Goal: Task Accomplishment & Management: Complete application form

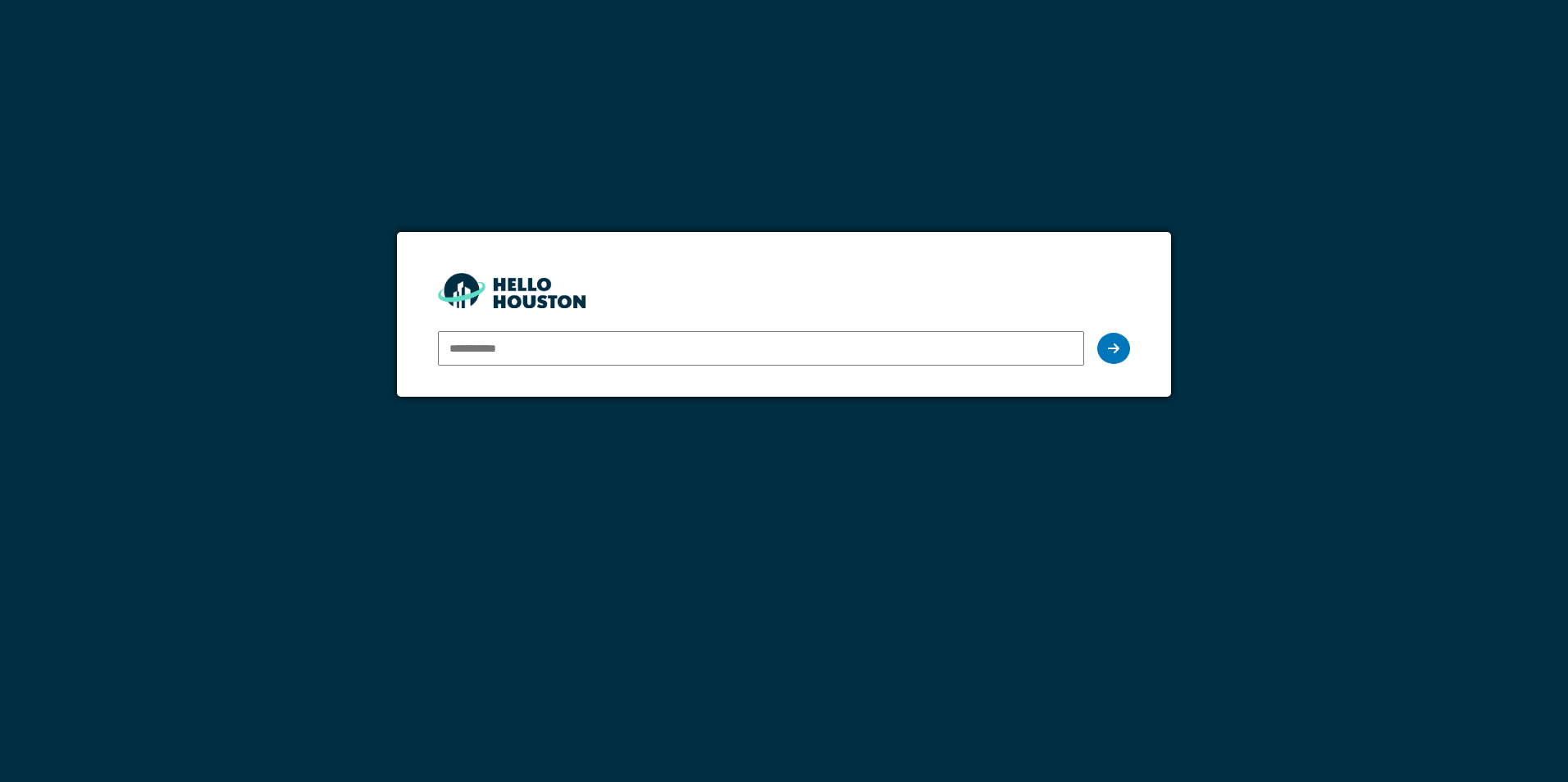
click at [524, 344] on input "email" at bounding box center [760, 347] width 645 height 34
type input "**********"
click at [1126, 347] on div at bounding box center [1114, 348] width 33 height 31
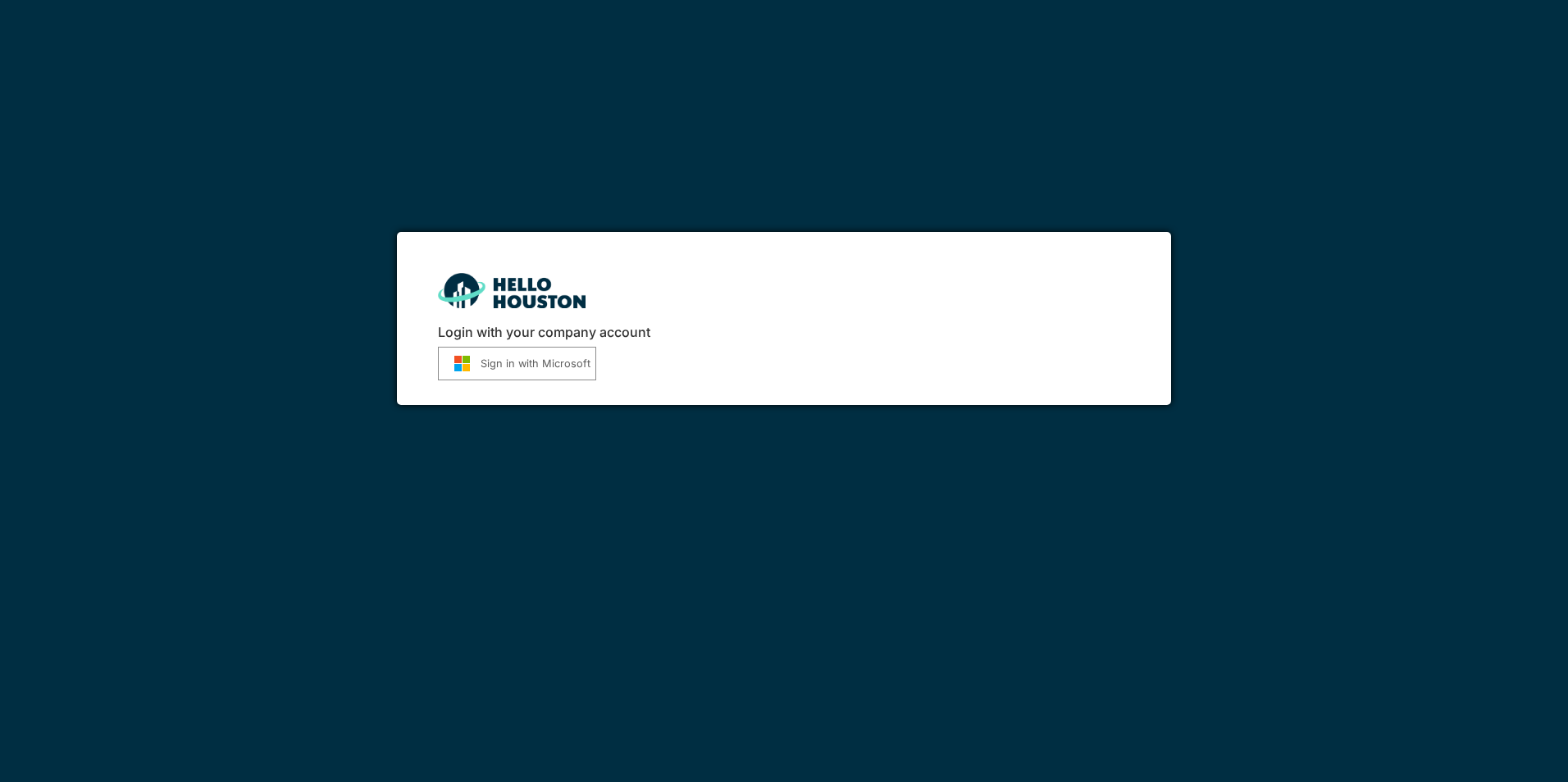
click at [526, 350] on button "Sign in with Microsoft" at bounding box center [517, 363] width 159 height 33
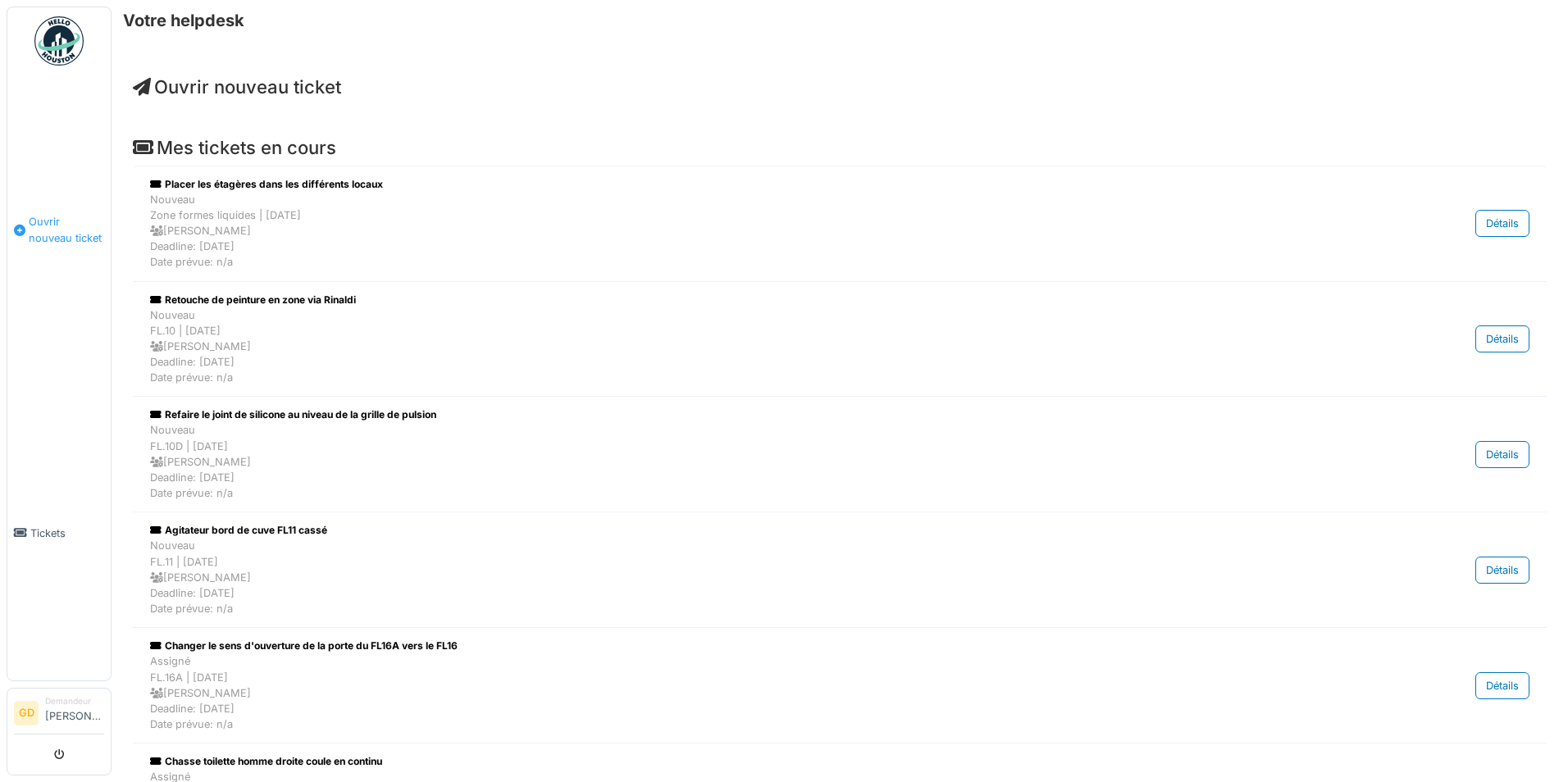
click at [58, 209] on link "Ouvrir nouveau ticket" at bounding box center [60, 230] width 104 height 311
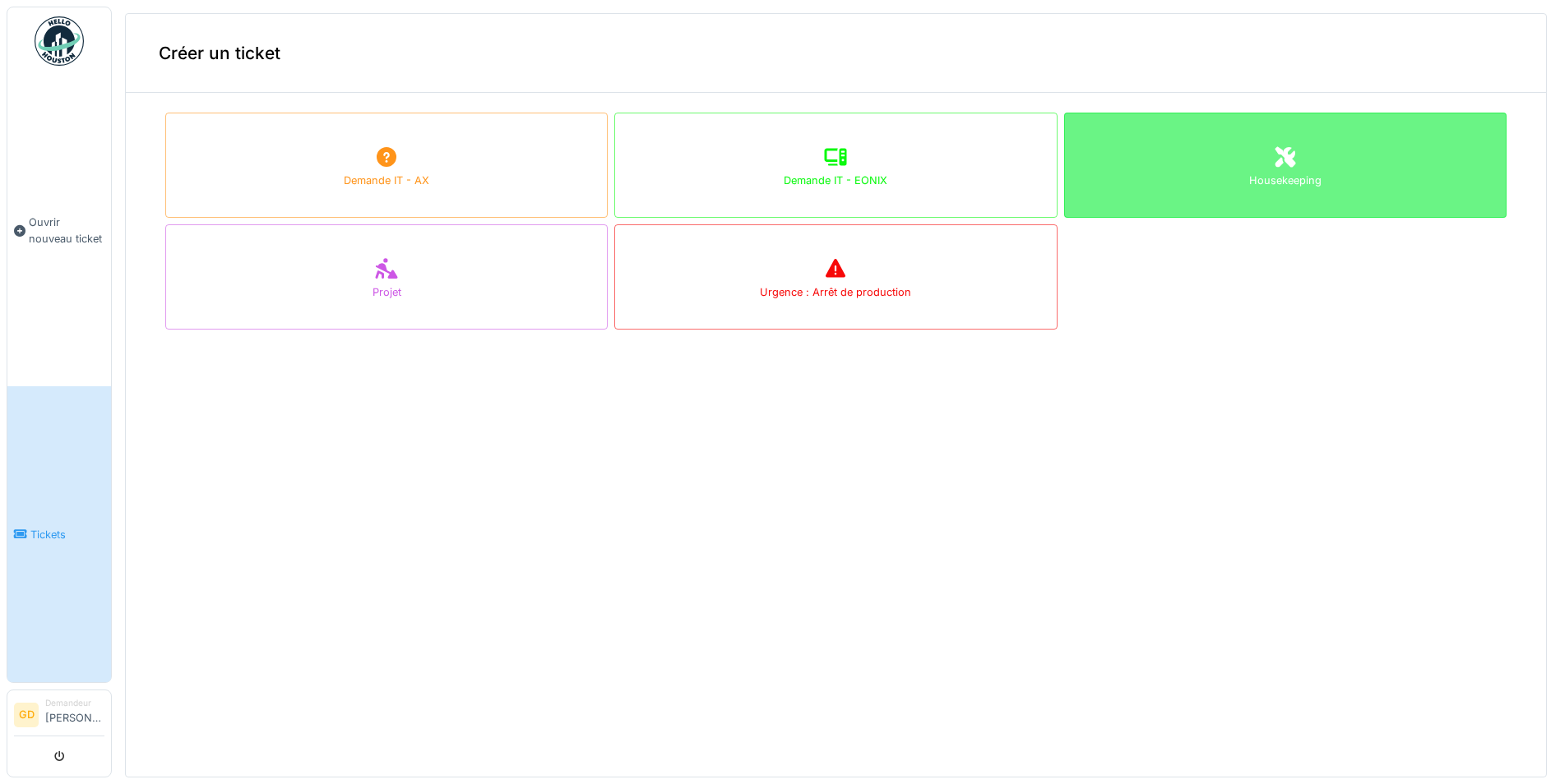
click at [1200, 160] on div "Housekeeping" at bounding box center [1285, 165] width 443 height 105
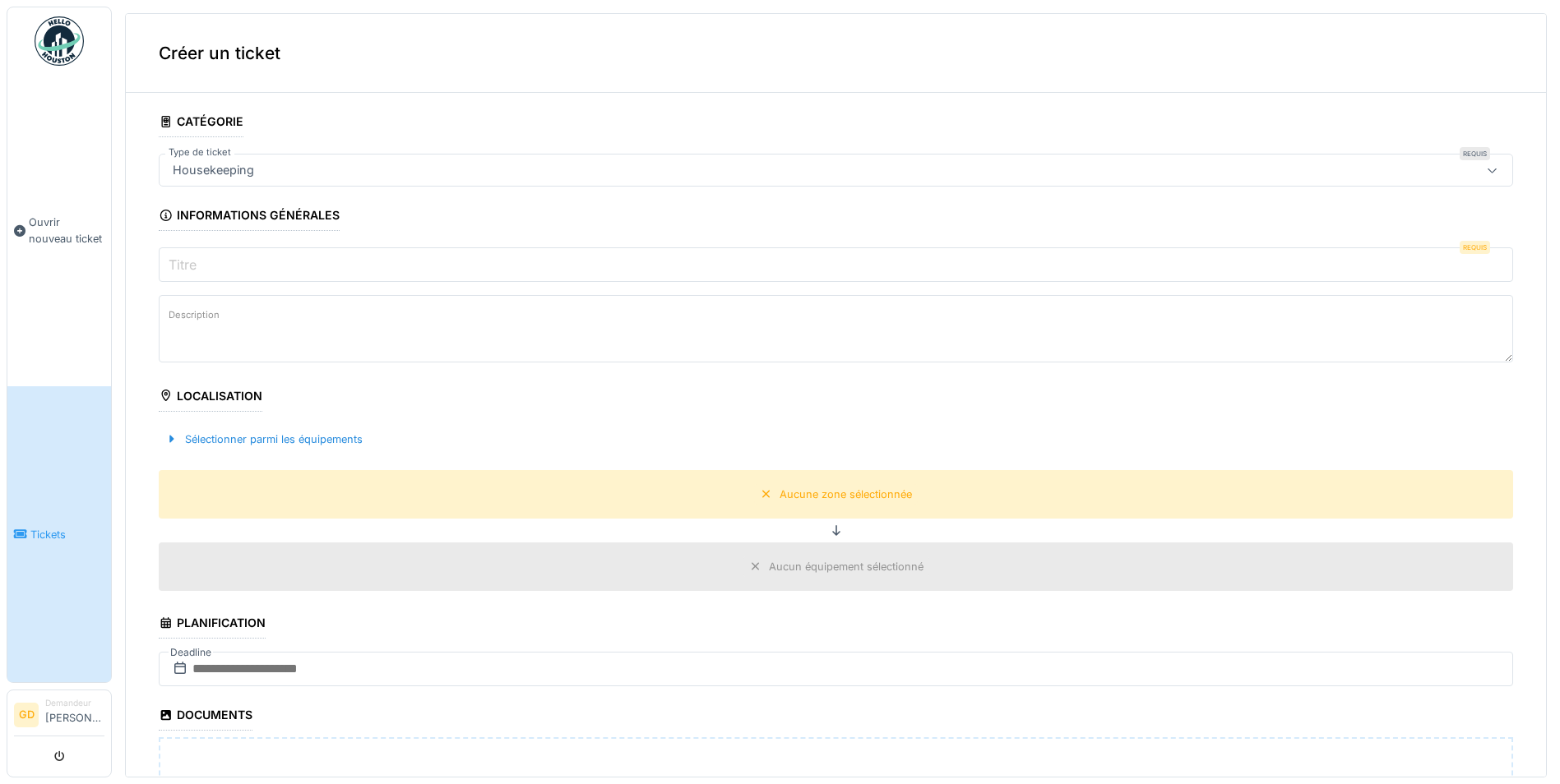
click at [204, 270] on input "Titre" at bounding box center [836, 264] width 1355 height 34
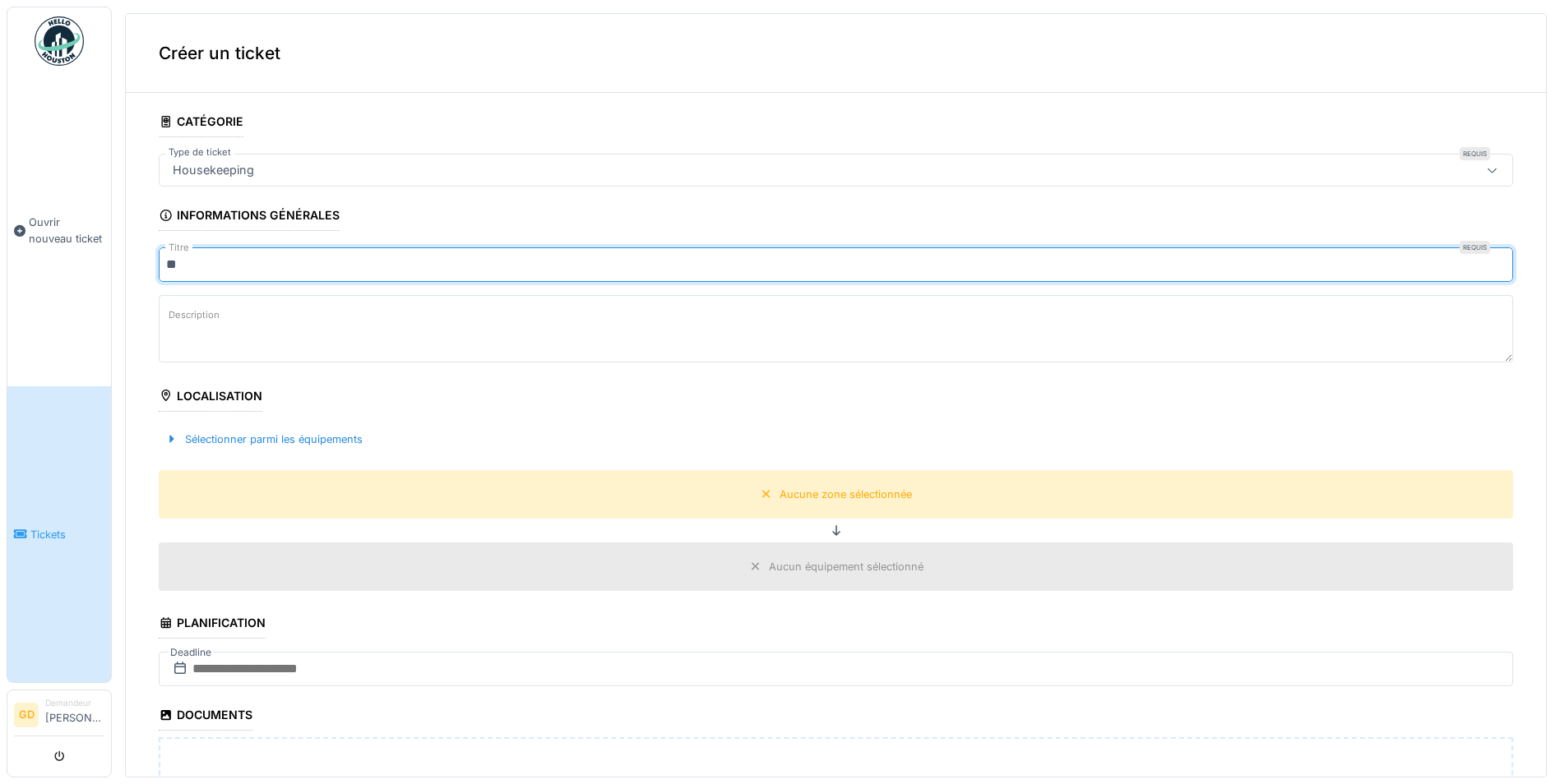
type input "*"
type input "**********"
click at [320, 447] on div "Sélectionner parmi les équipements" at bounding box center [264, 440] width 210 height 23
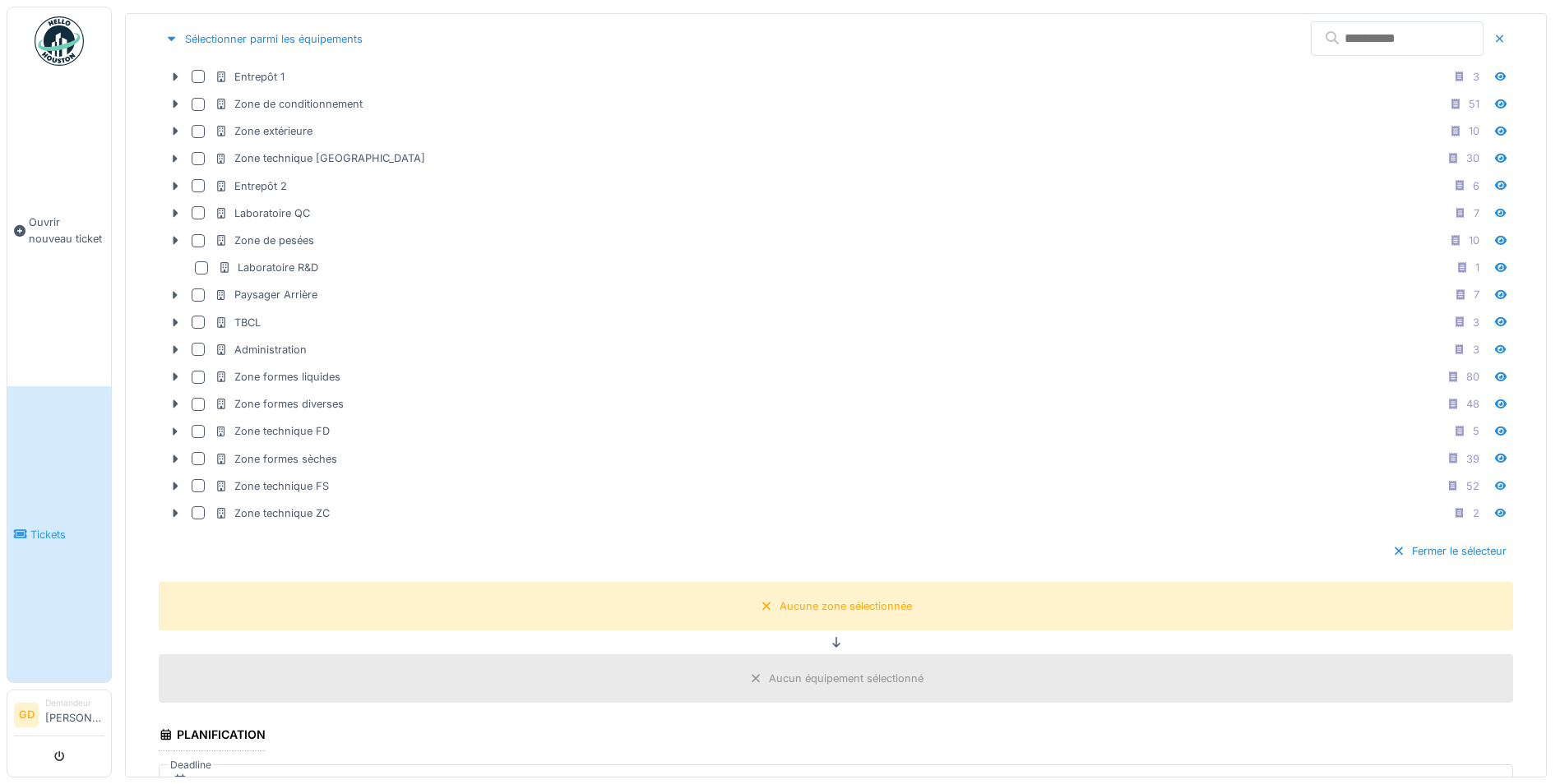
scroll to position [494, 0]
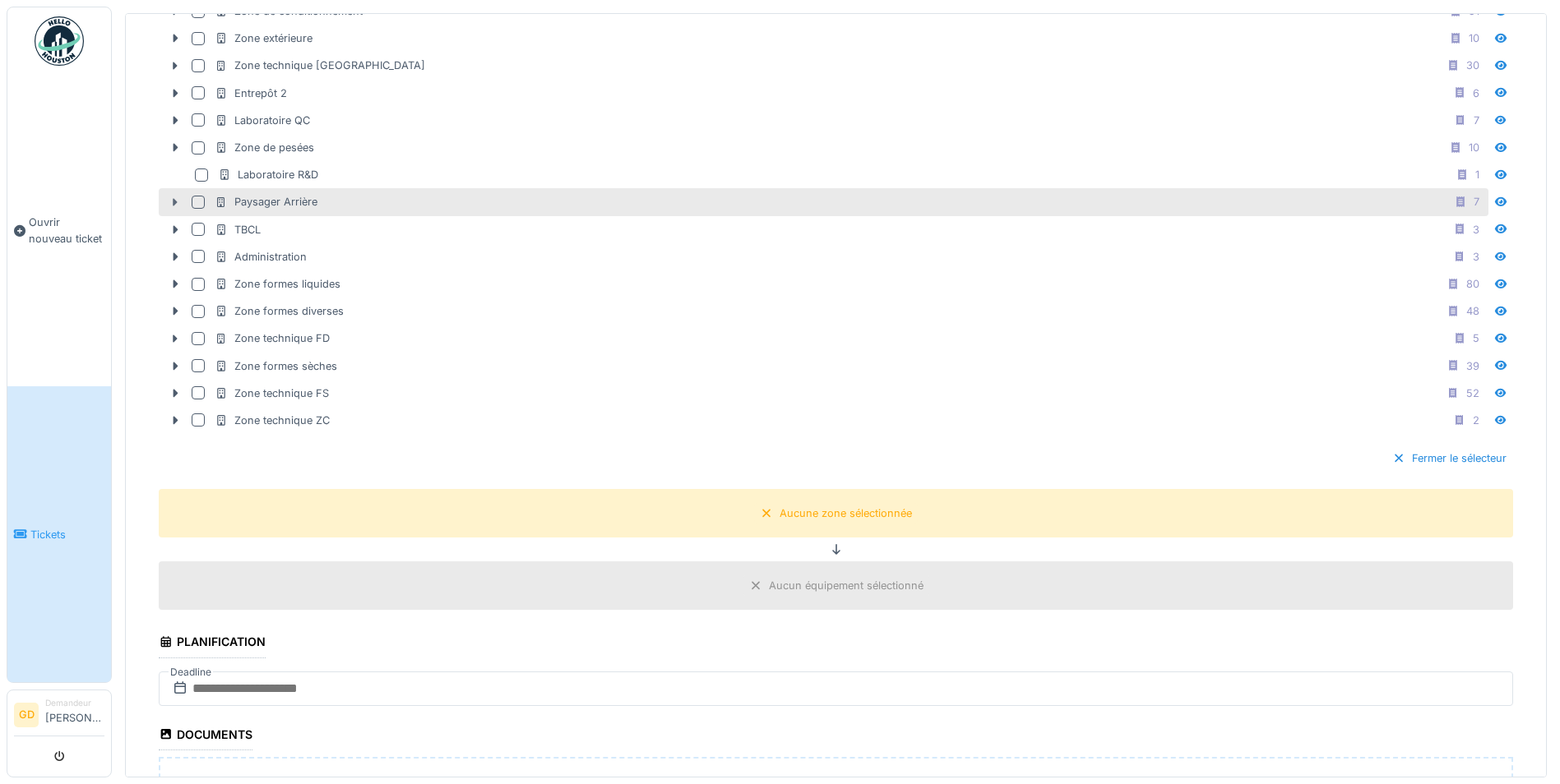
click at [171, 201] on icon at bounding box center [175, 202] width 13 height 11
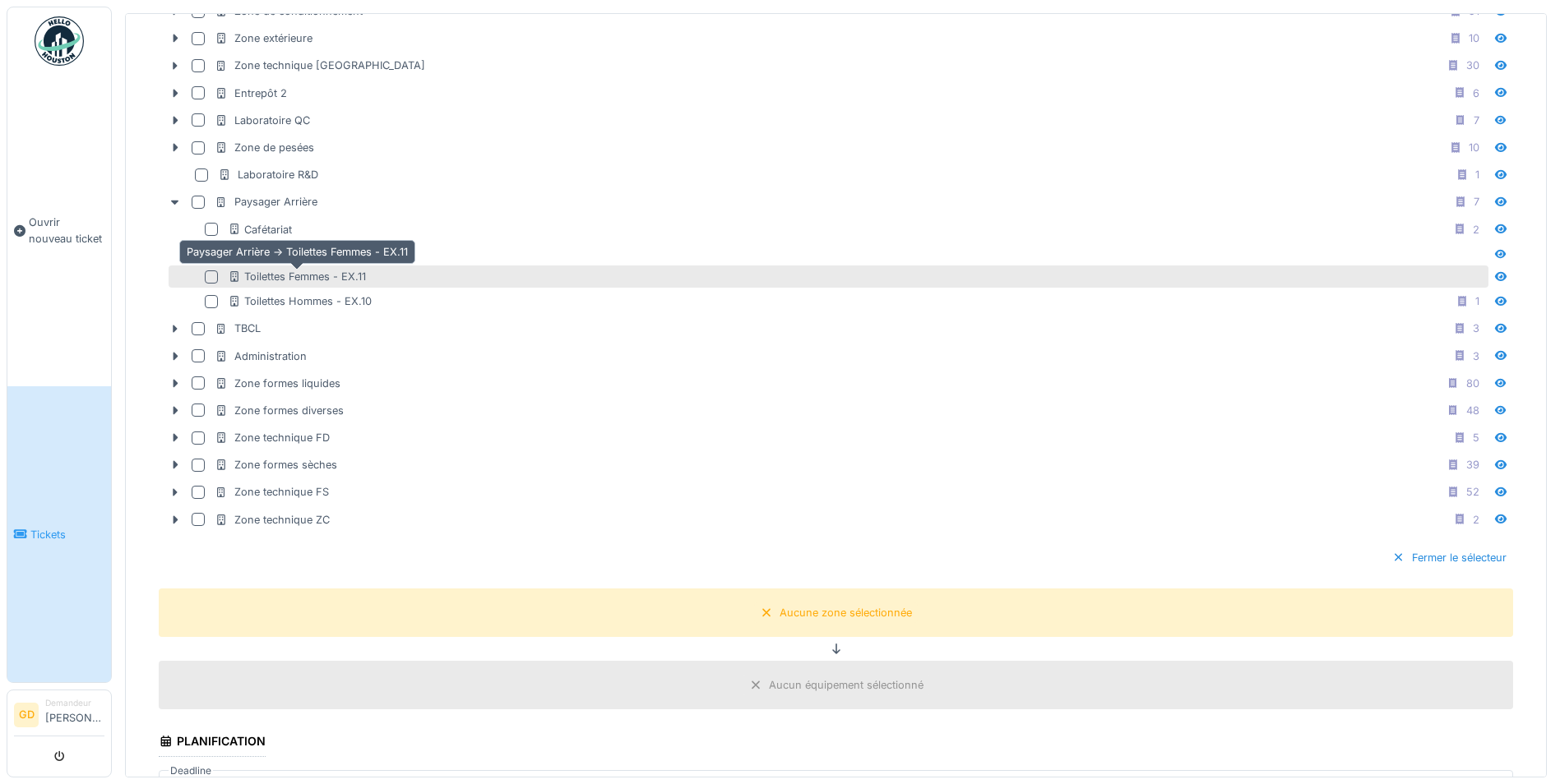
click at [276, 279] on div "Toilettes Femmes - EX.11" at bounding box center [296, 277] width 138 height 16
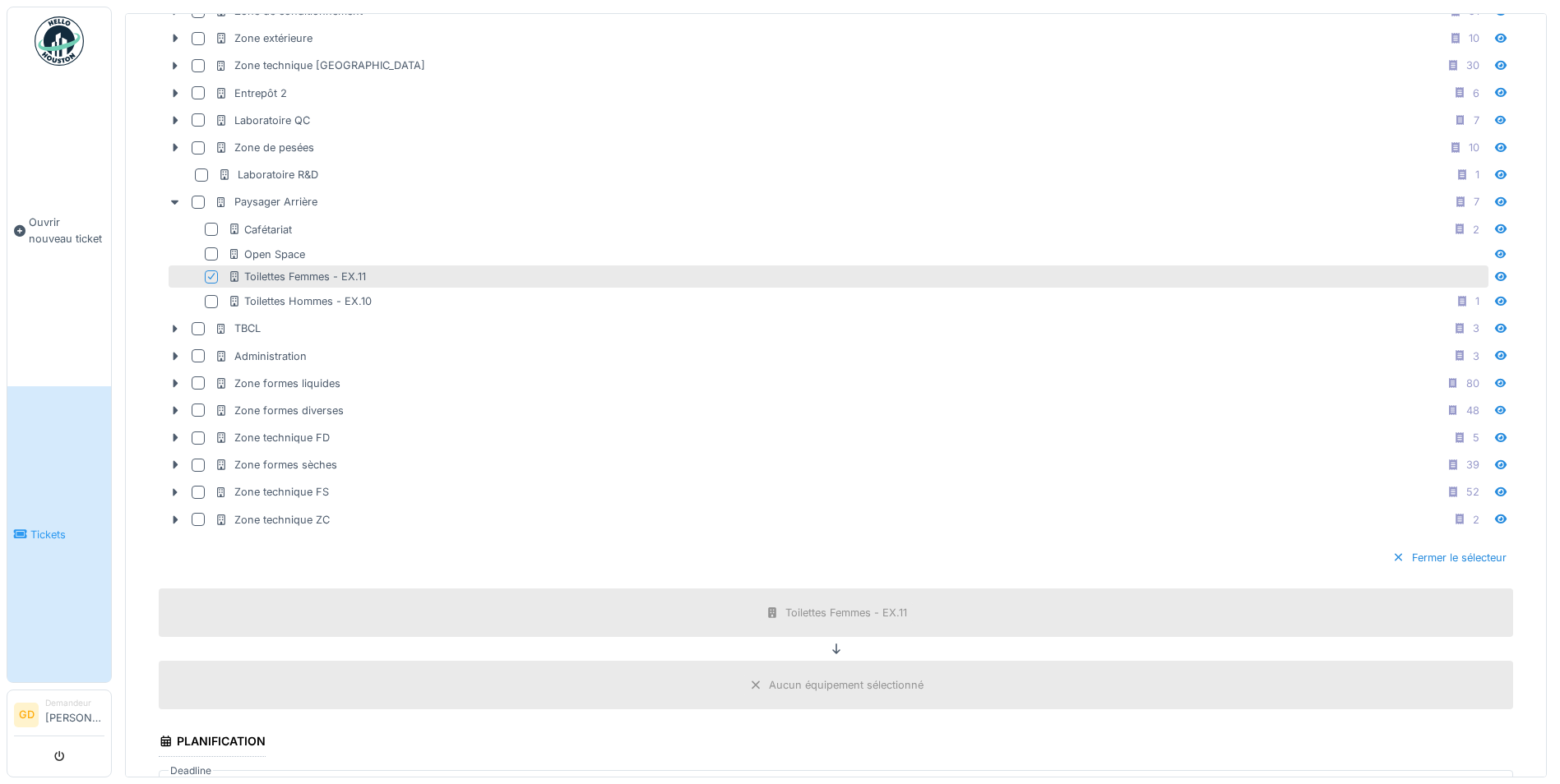
scroll to position [822, 0]
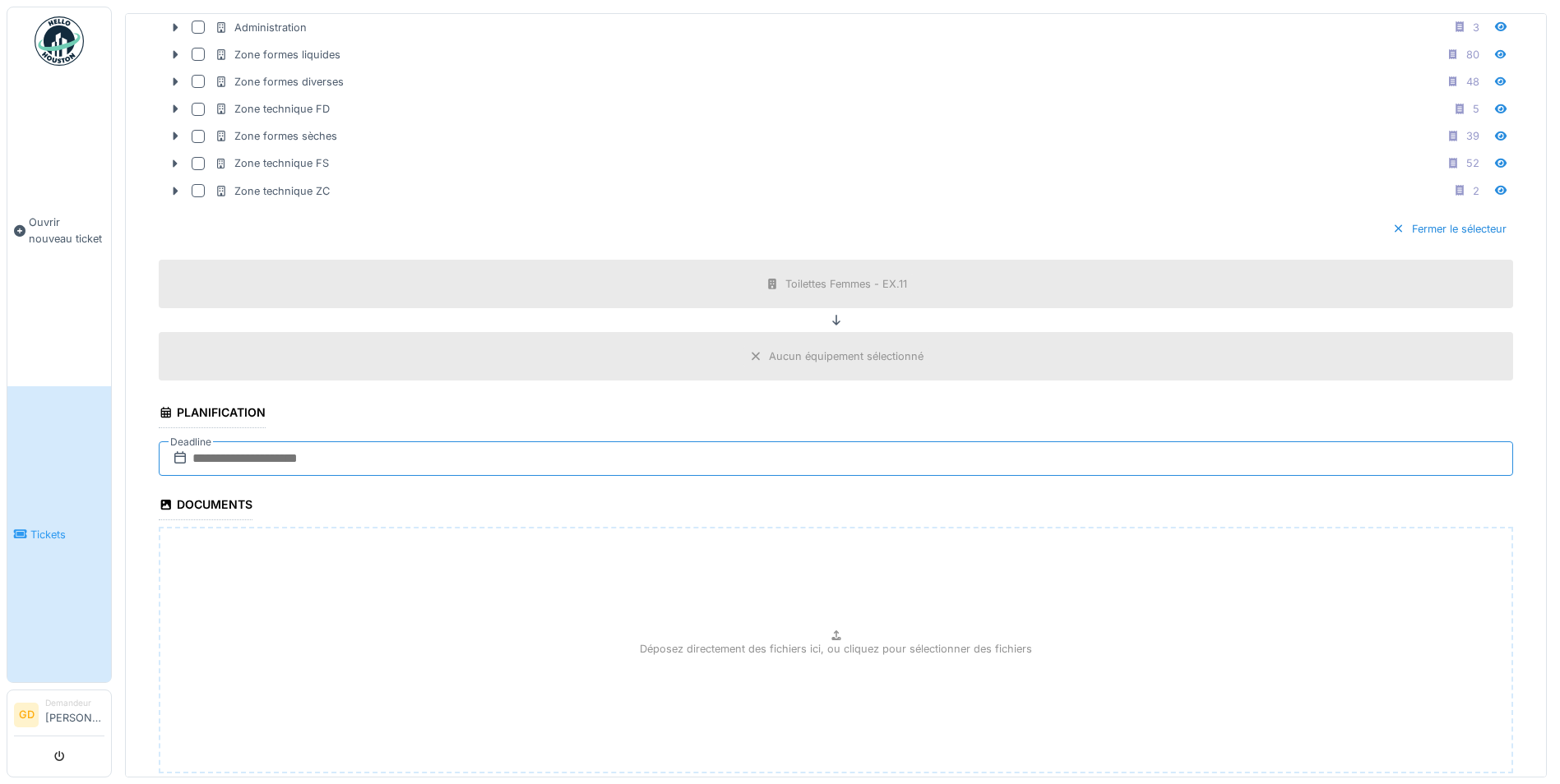
click at [240, 455] on input "text" at bounding box center [836, 458] width 1355 height 34
click at [799, 647] on div "24" at bounding box center [790, 647] width 23 height 23
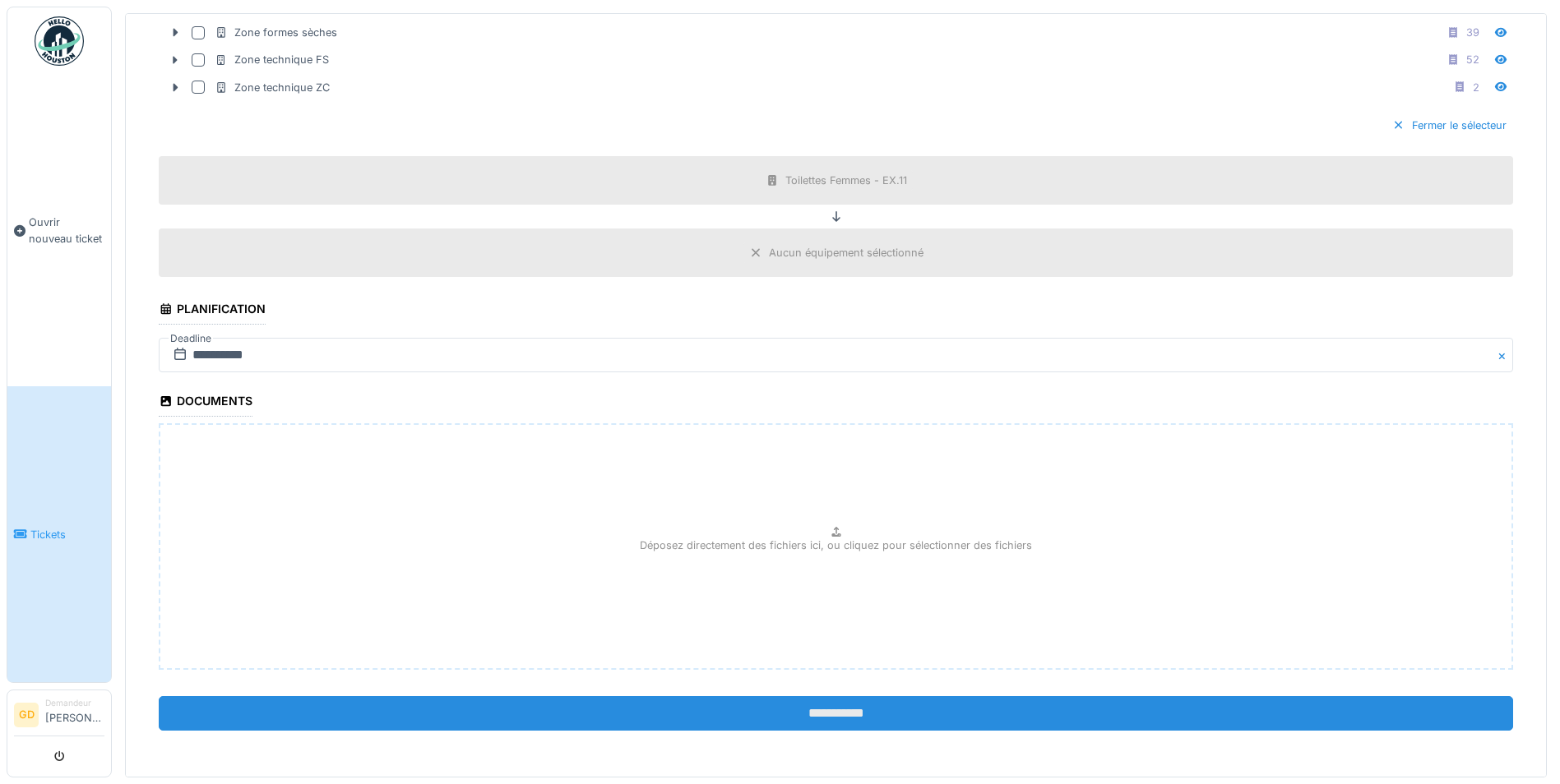
click at [835, 712] on input "**********" at bounding box center [836, 713] width 1355 height 34
